Goal: Task Accomplishment & Management: Manage account settings

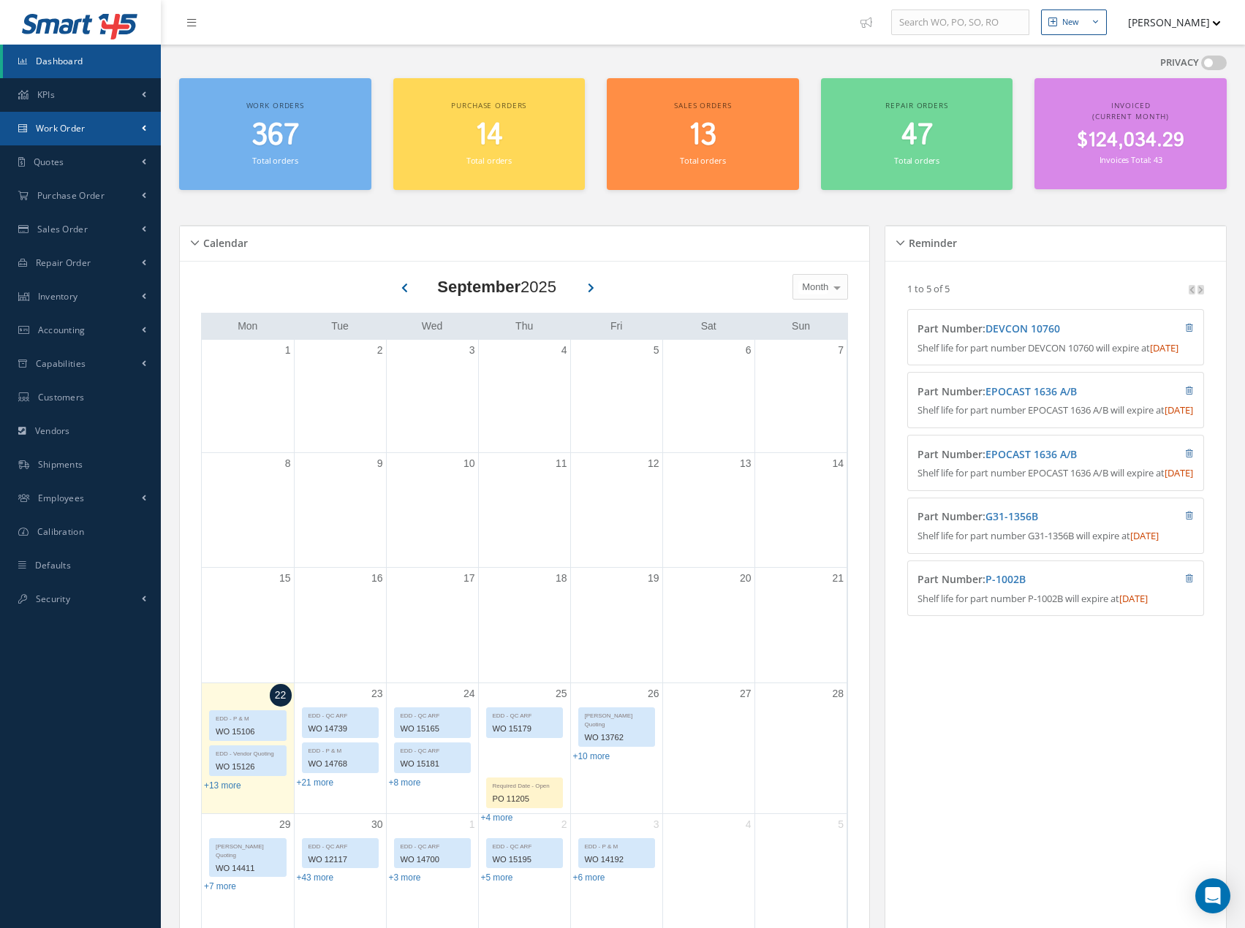
click at [134, 124] on link "Work Order" at bounding box center [80, 129] width 161 height 34
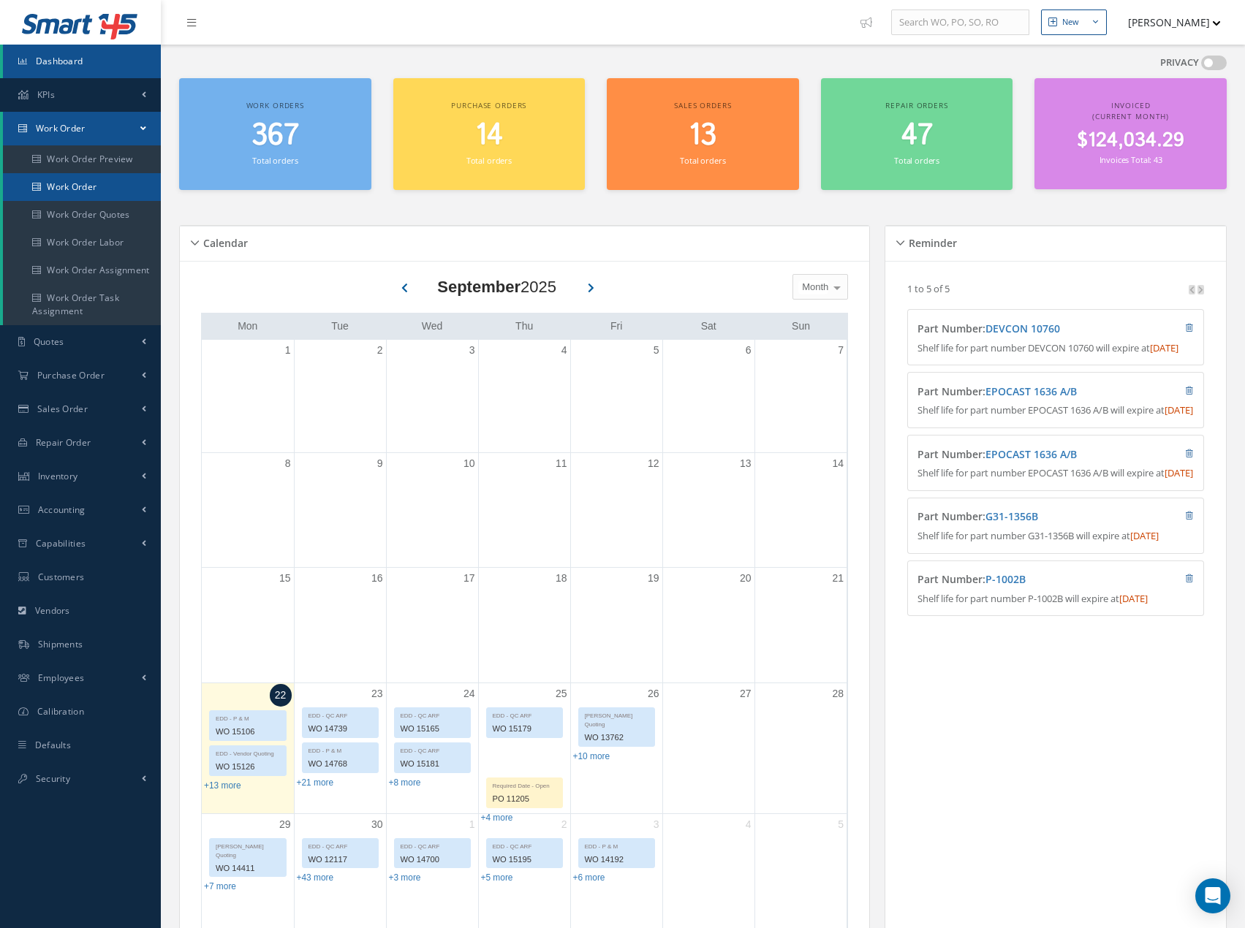
click at [116, 187] on link "Work Order" at bounding box center [82, 187] width 158 height 28
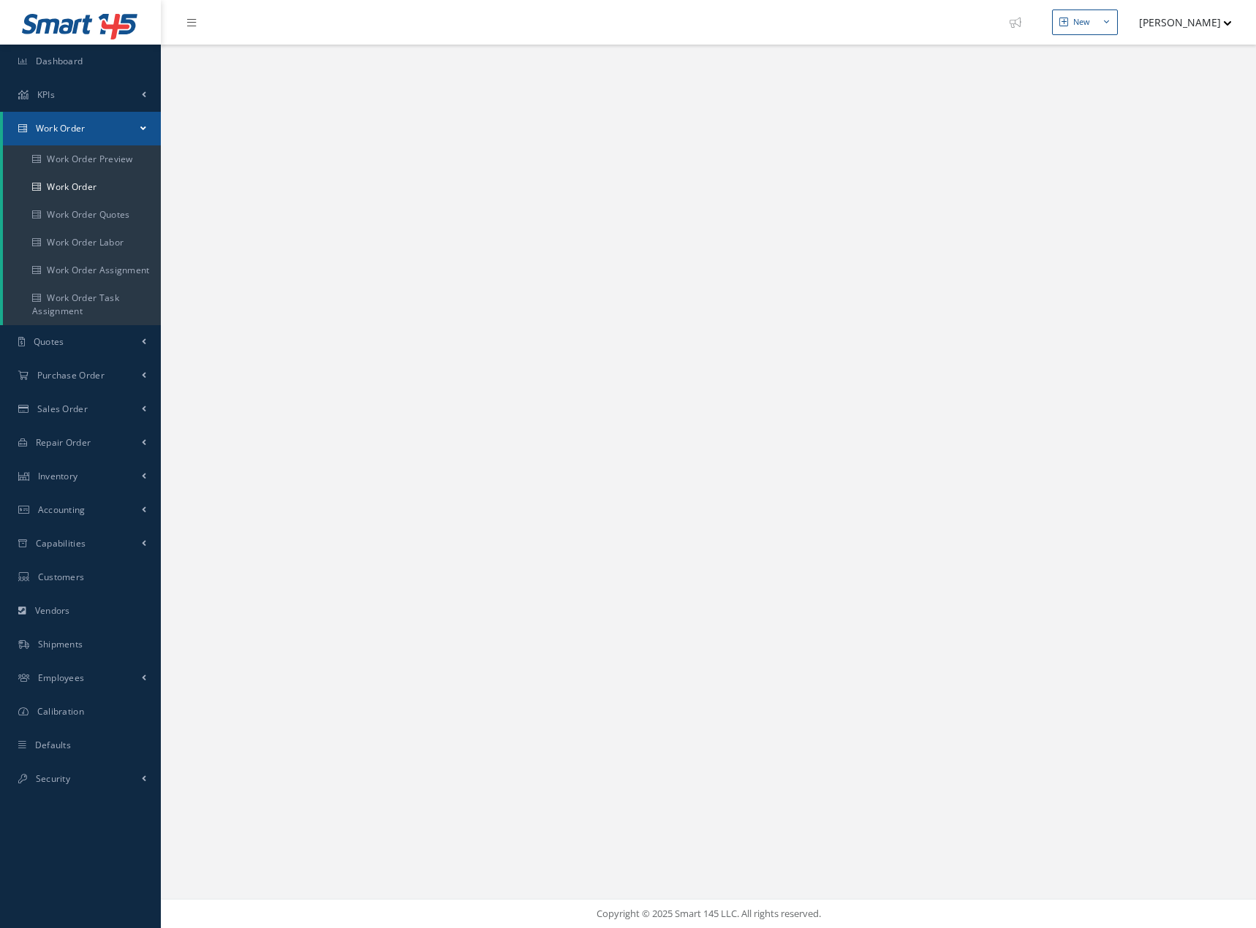
select select "25"
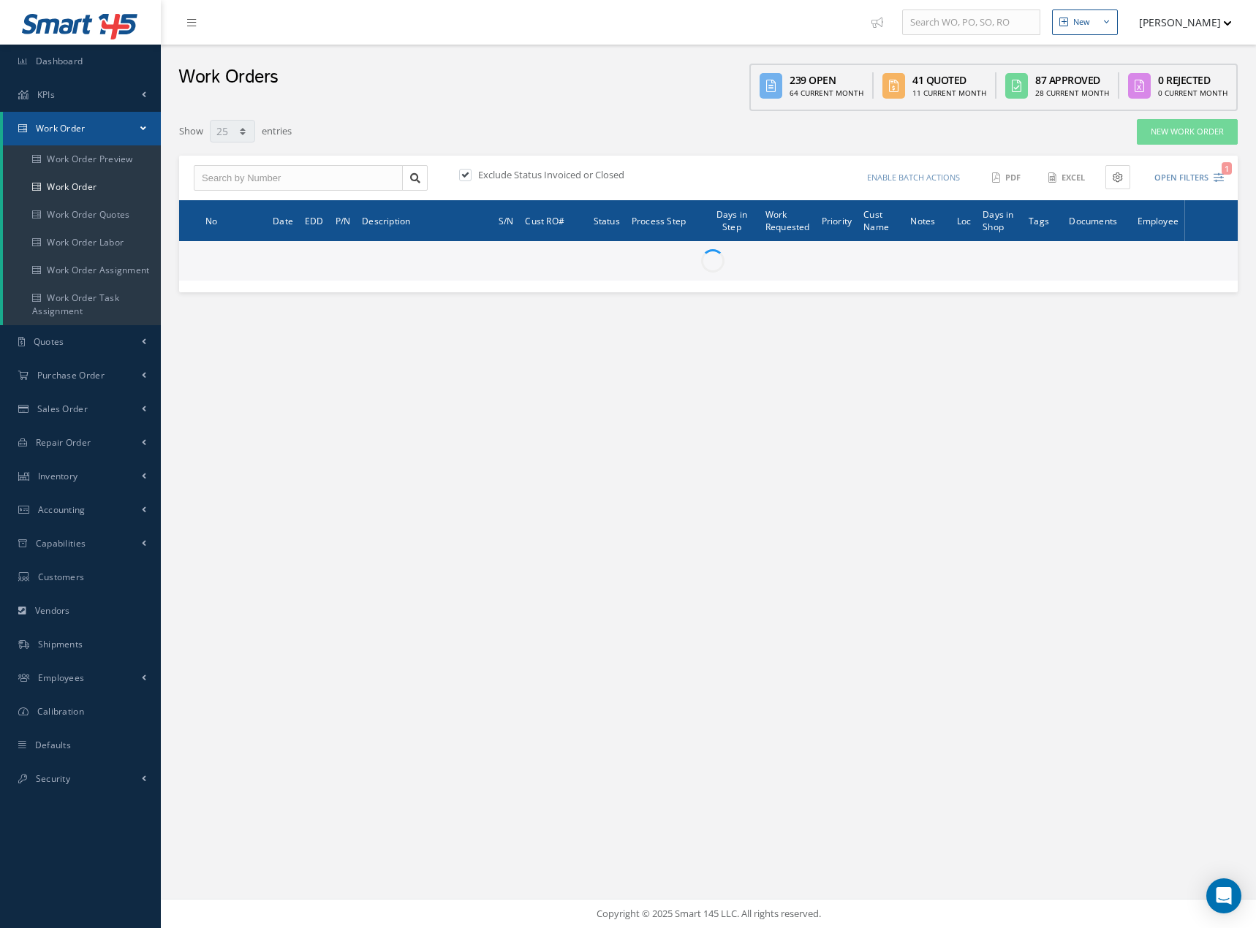
type input "All Work Request"
type input "All Work Performed"
type input "All Status"
type input "WO Part Status"
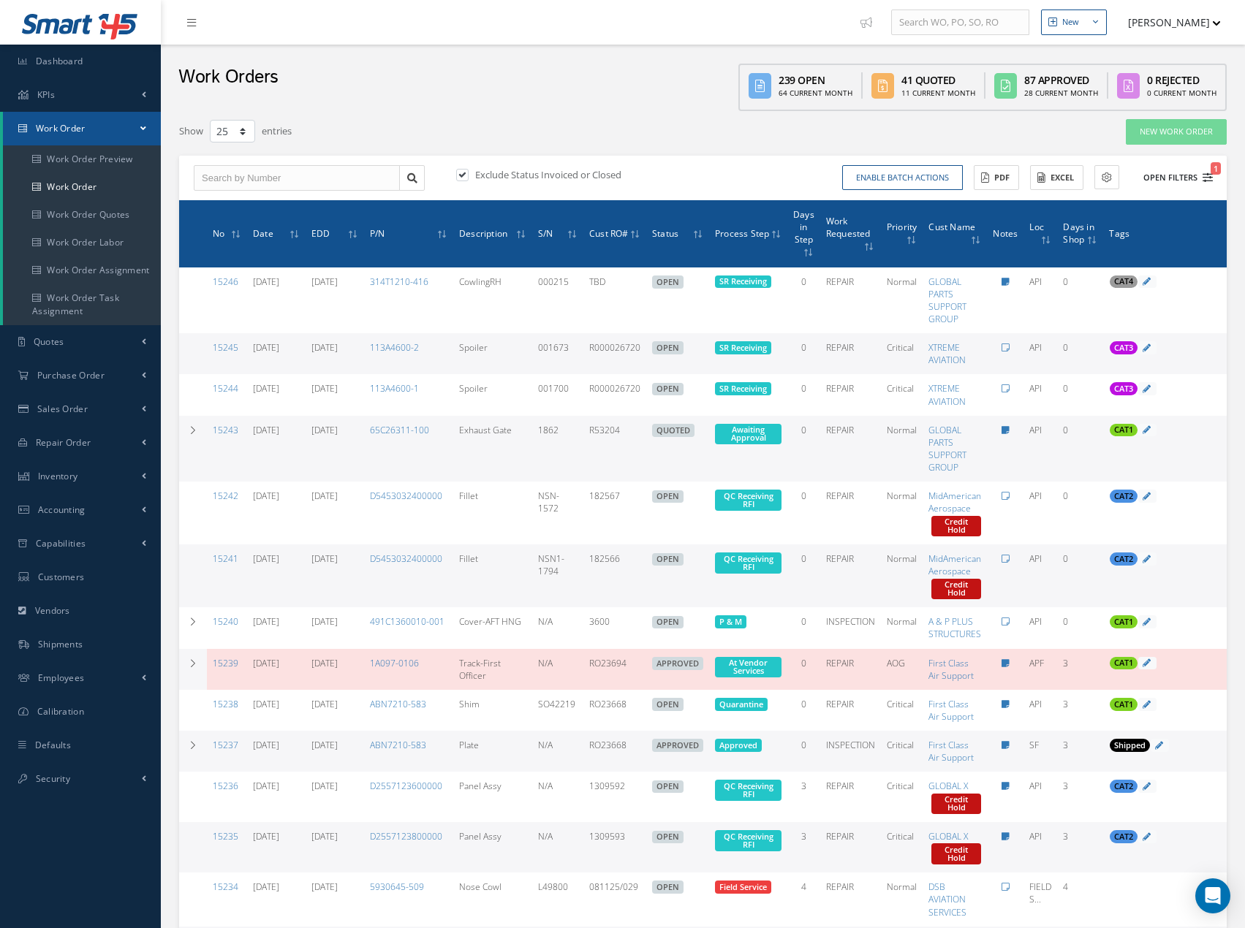
click at [1207, 174] on icon "1" at bounding box center [1207, 178] width 10 height 10
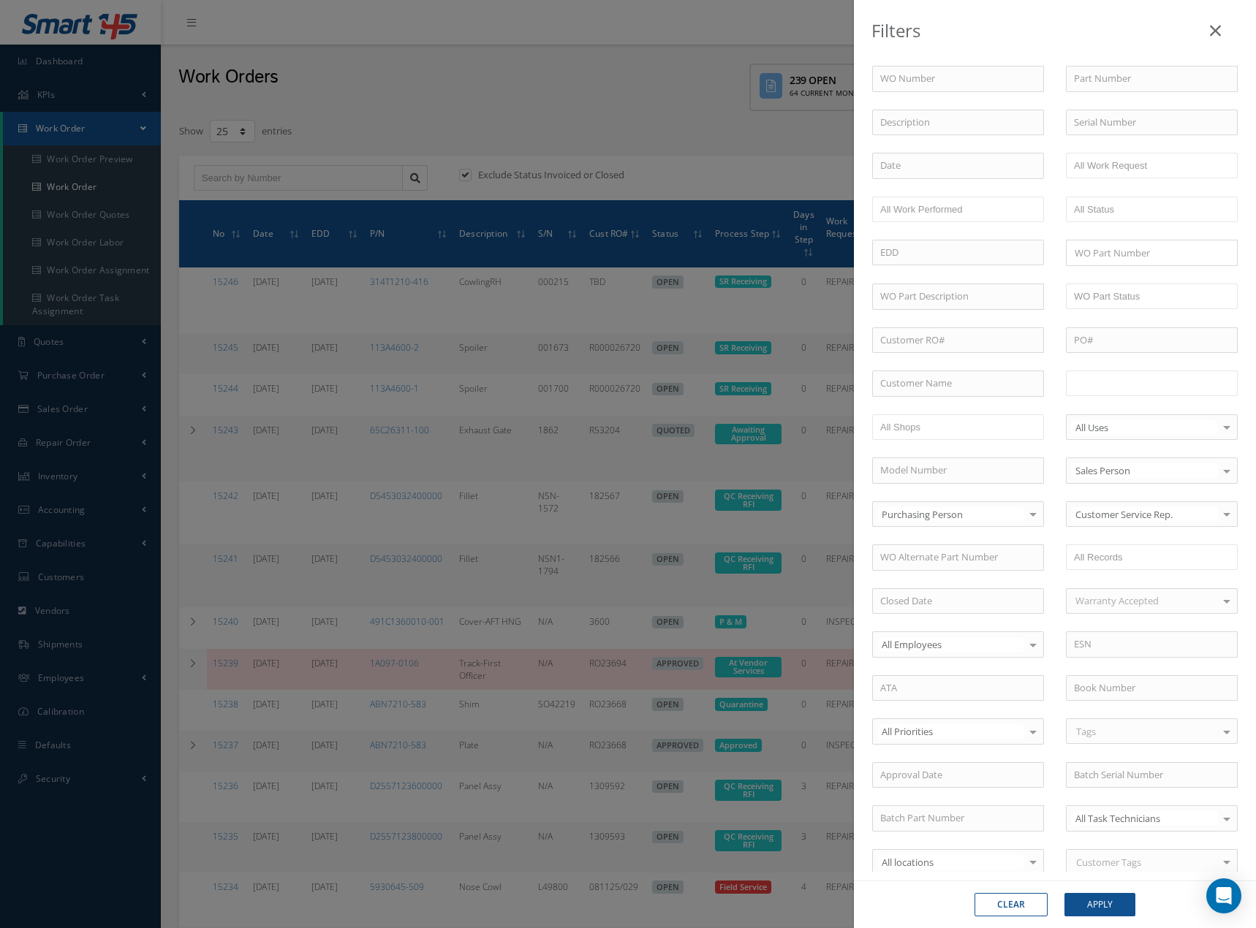
click at [1144, 387] on input "text" at bounding box center [1120, 383] width 93 height 18
click at [1093, 903] on button "Apply" at bounding box center [1099, 904] width 71 height 23
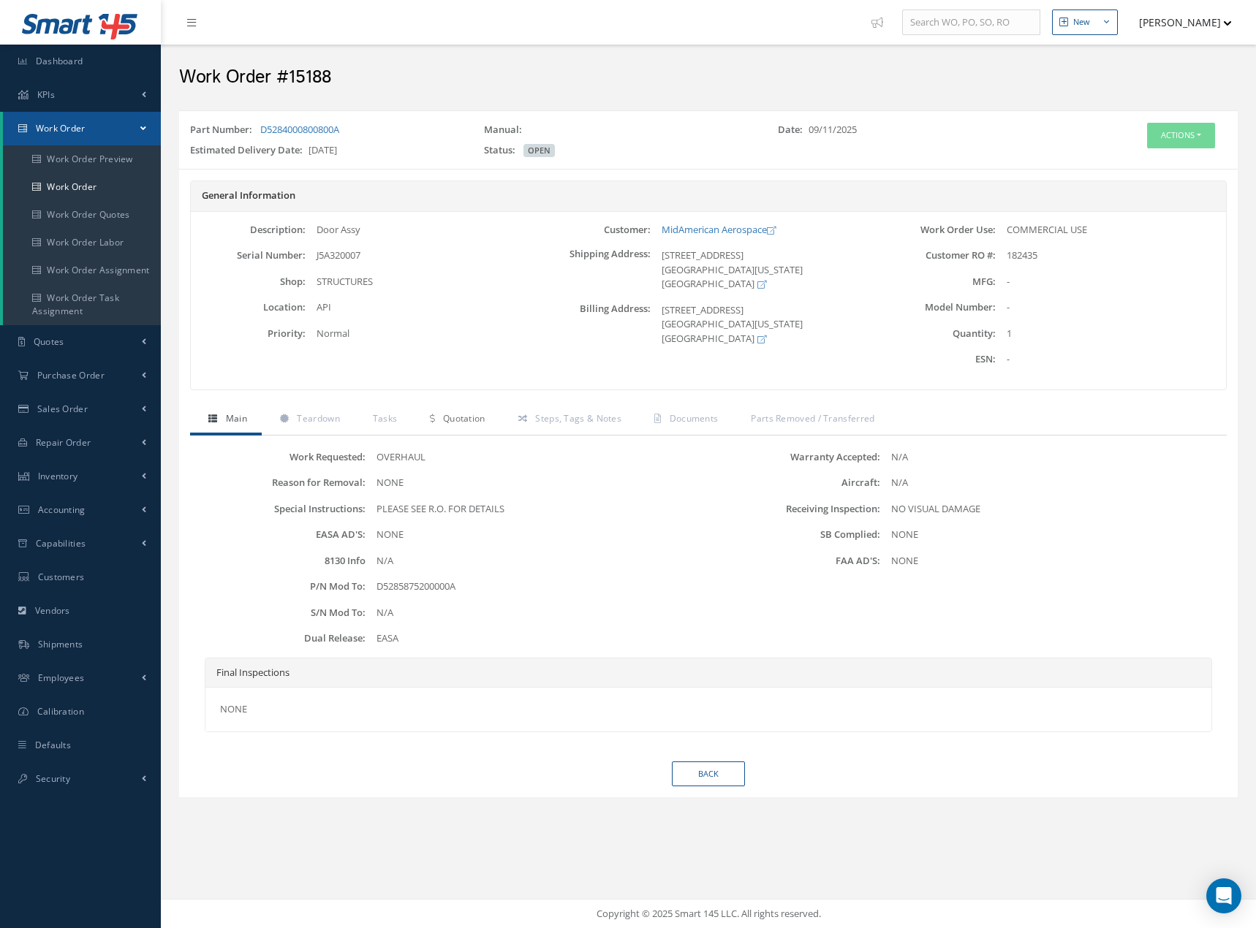
click at [473, 411] on link "Quotation" at bounding box center [456, 420] width 88 height 31
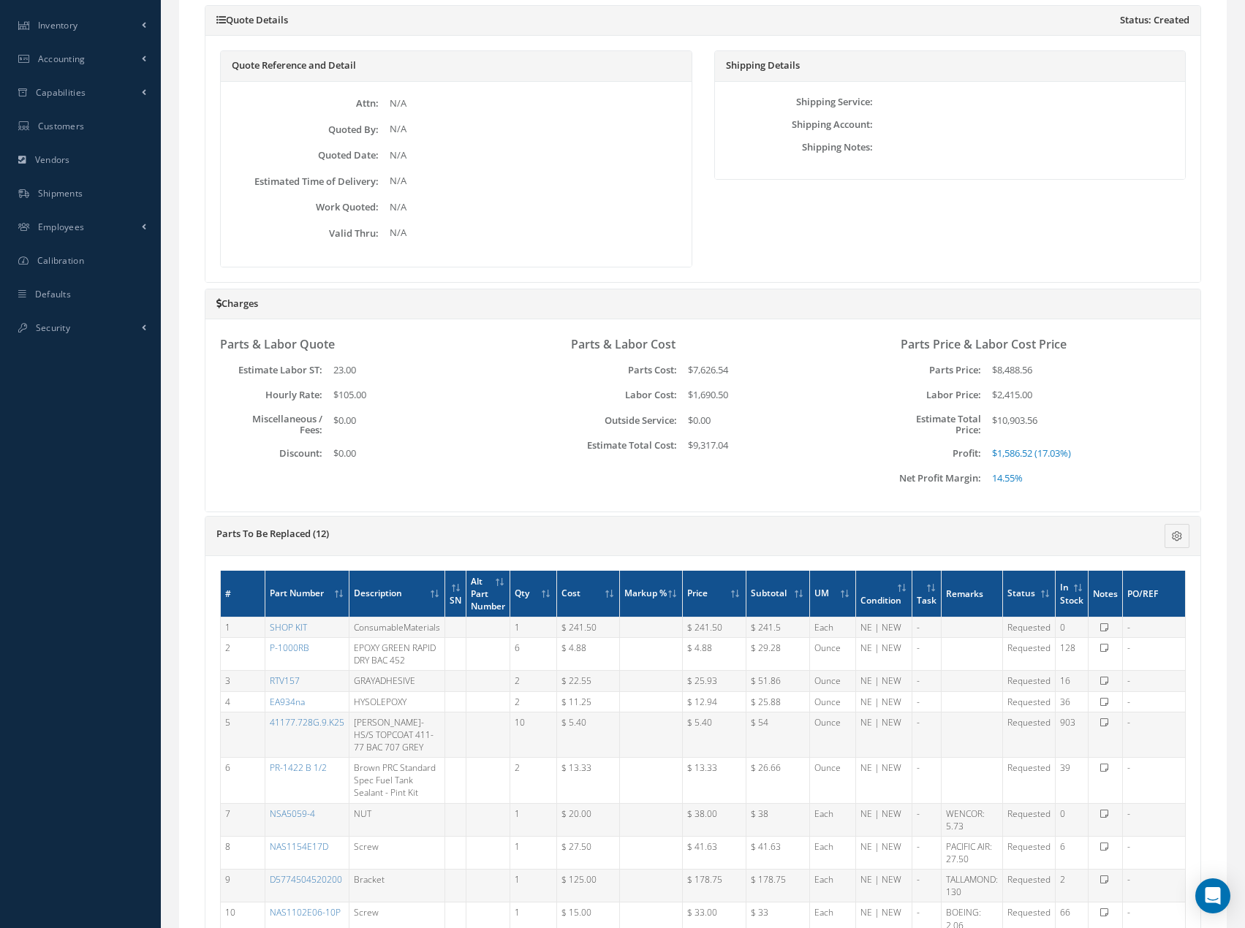
scroll to position [658, 0]
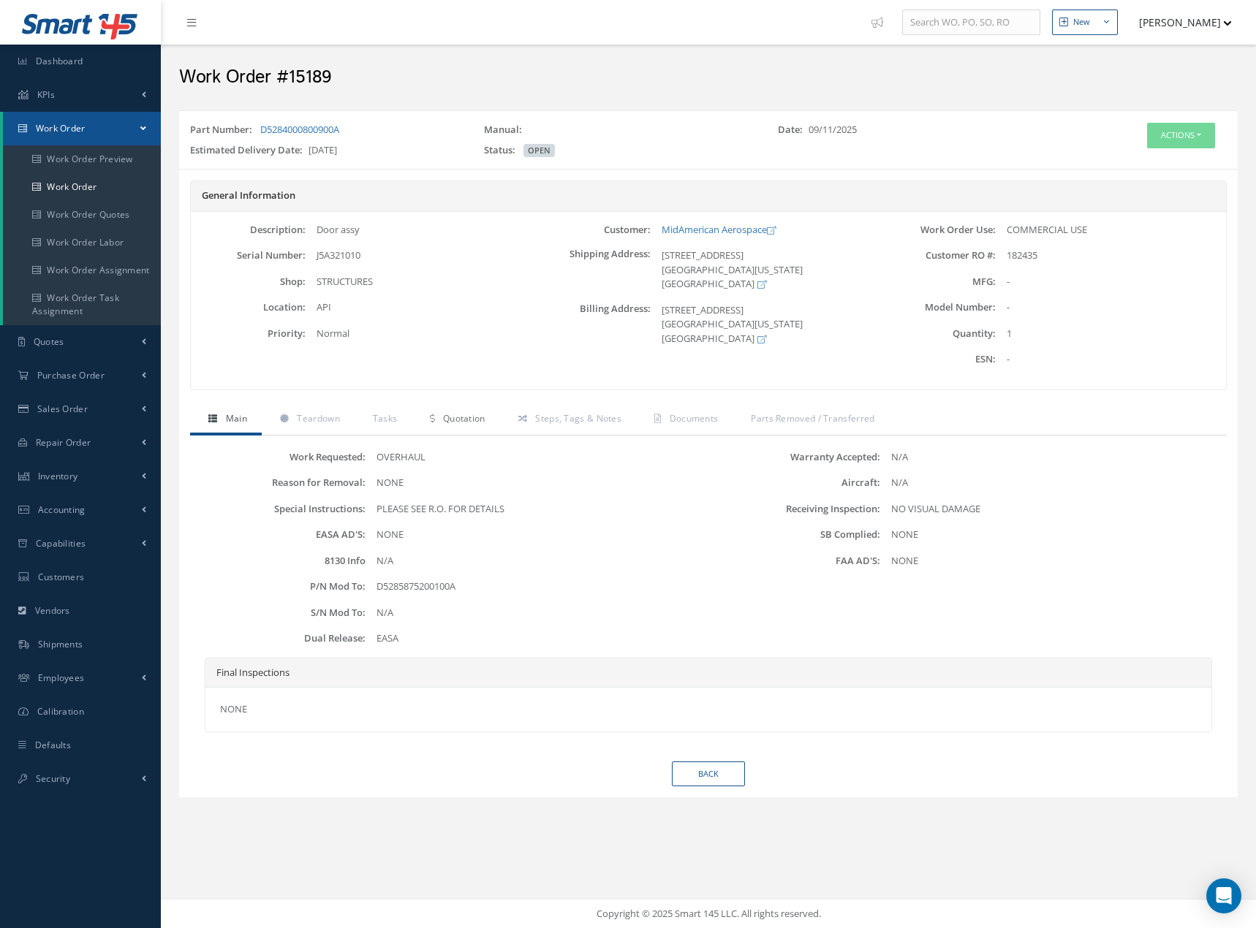
click at [466, 422] on span "Quotation" at bounding box center [464, 418] width 42 height 12
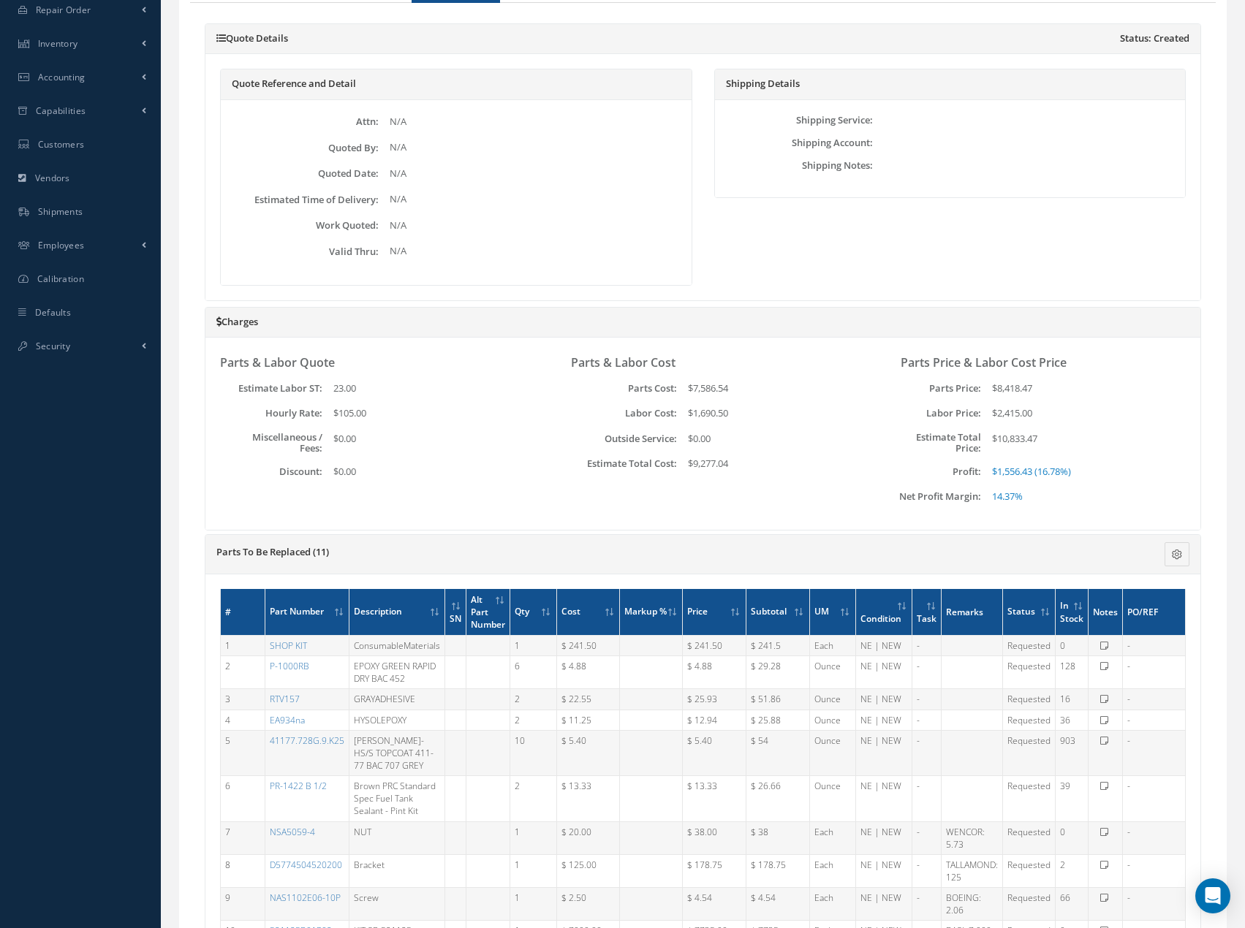
scroll to position [636, 0]
